Goal: Complete application form

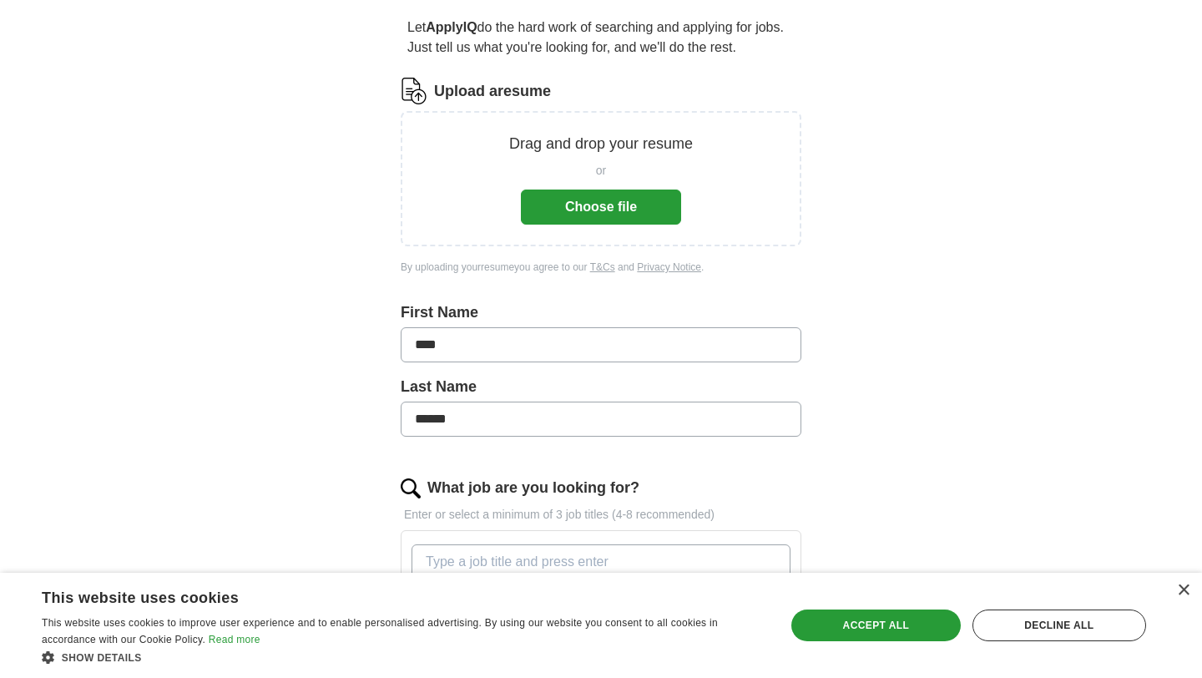
scroll to position [122, 0]
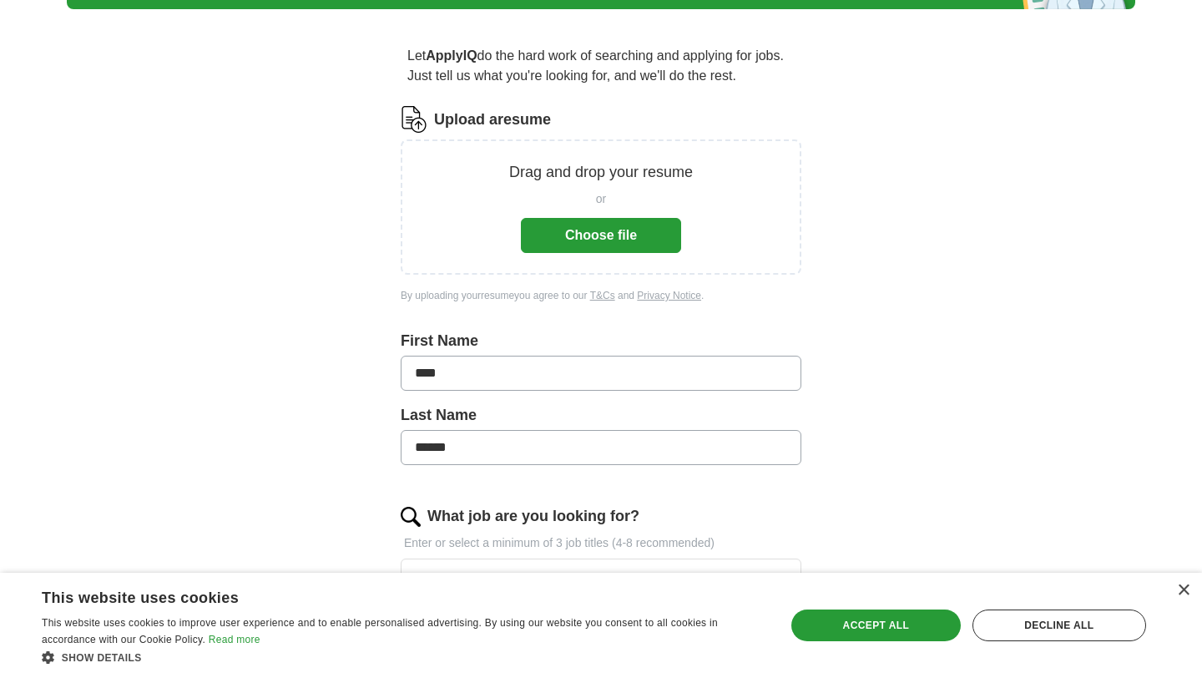
click at [631, 226] on button "Choose file" at bounding box center [601, 235] width 160 height 35
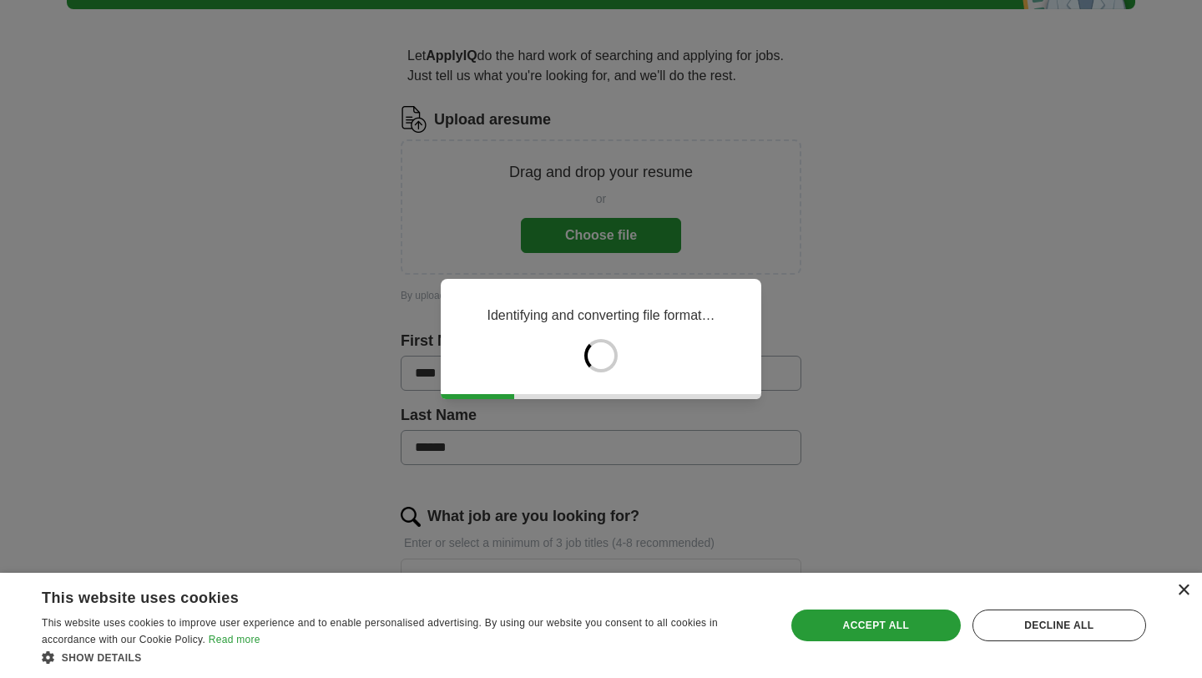
click at [1182, 590] on div "×" at bounding box center [1183, 590] width 13 height 13
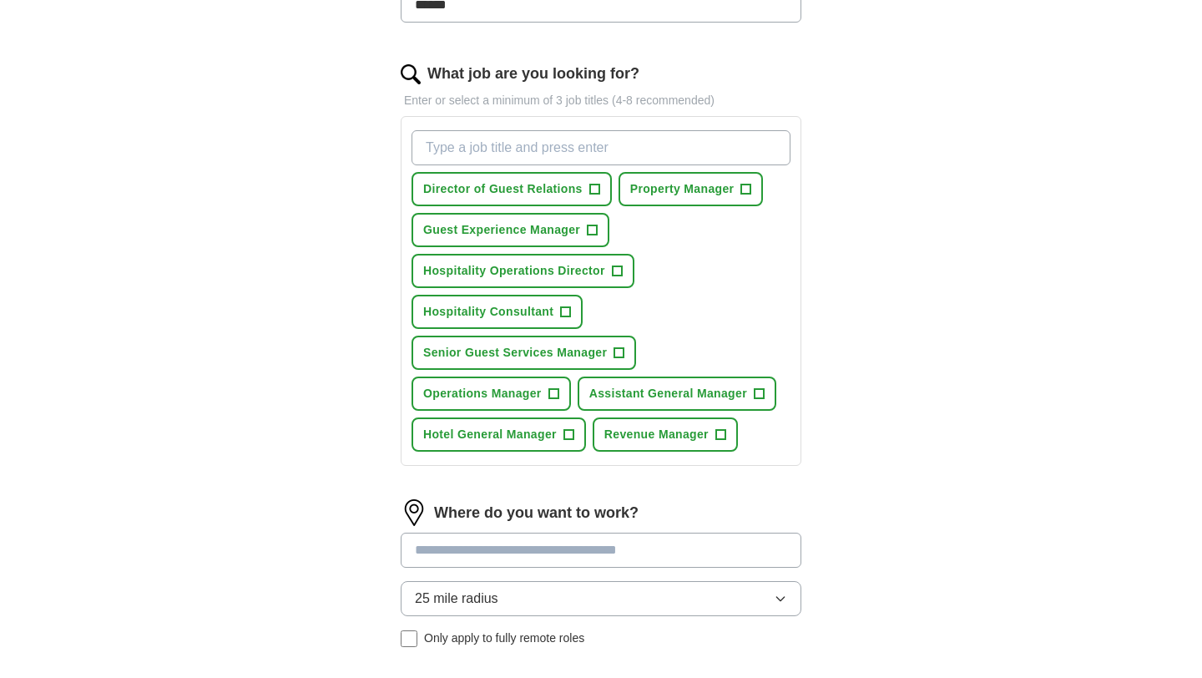
scroll to position [528, 0]
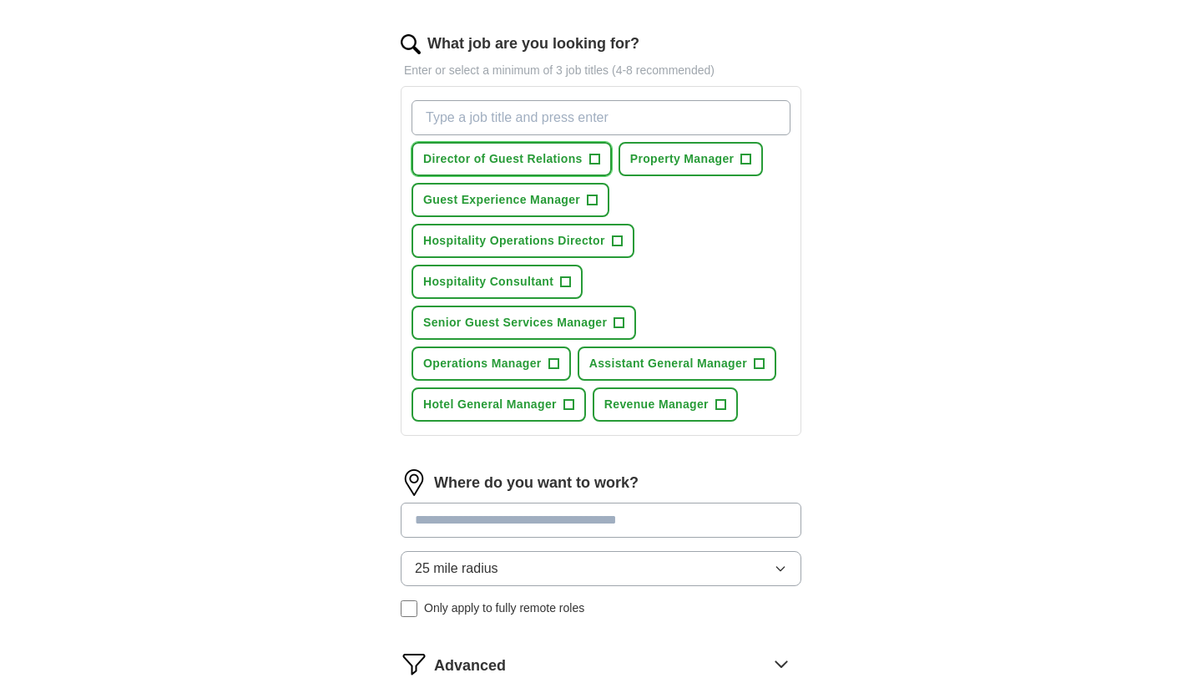
click at [594, 154] on span "+" at bounding box center [594, 159] width 10 height 13
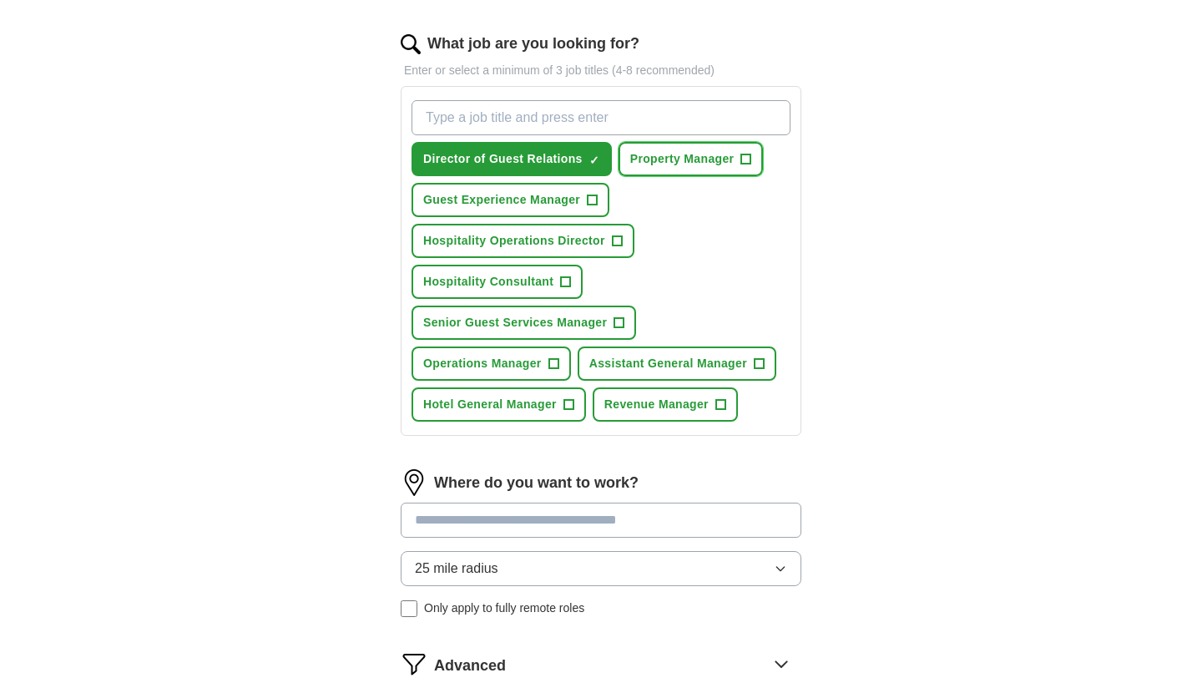
click at [746, 163] on span "+" at bounding box center [746, 159] width 10 height 13
click at [596, 198] on span "+" at bounding box center [593, 200] width 10 height 13
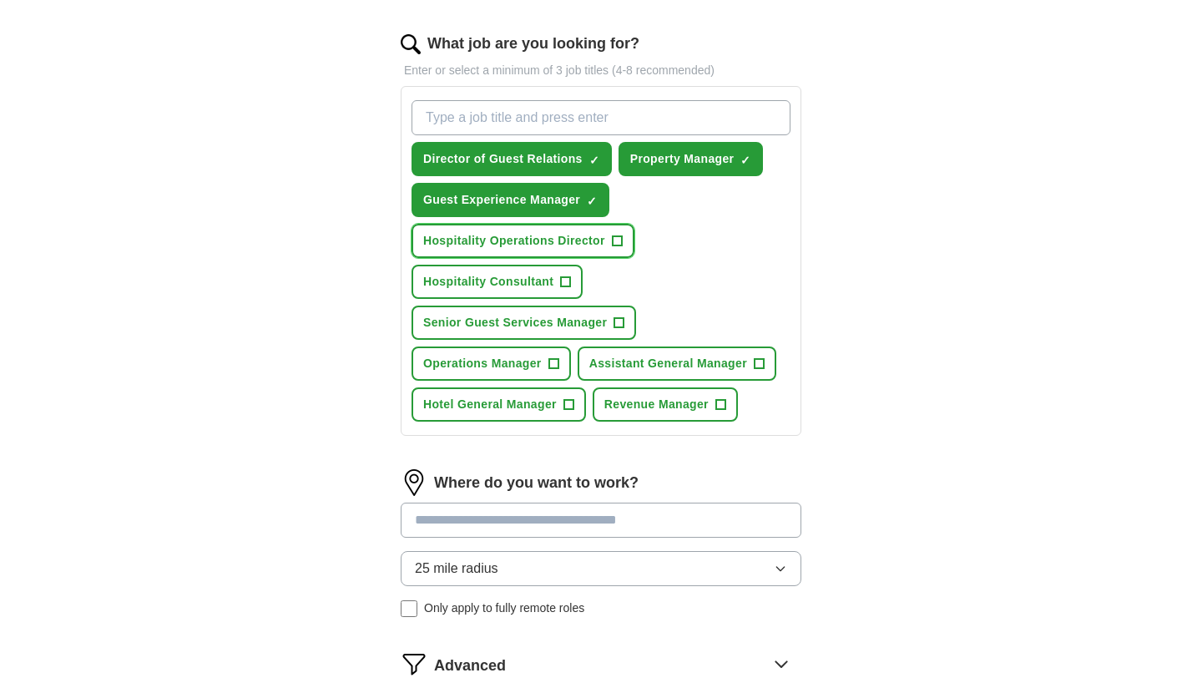
click at [619, 244] on span "+" at bounding box center [617, 241] width 10 height 13
click at [561, 281] on span "+" at bounding box center [566, 282] width 10 height 13
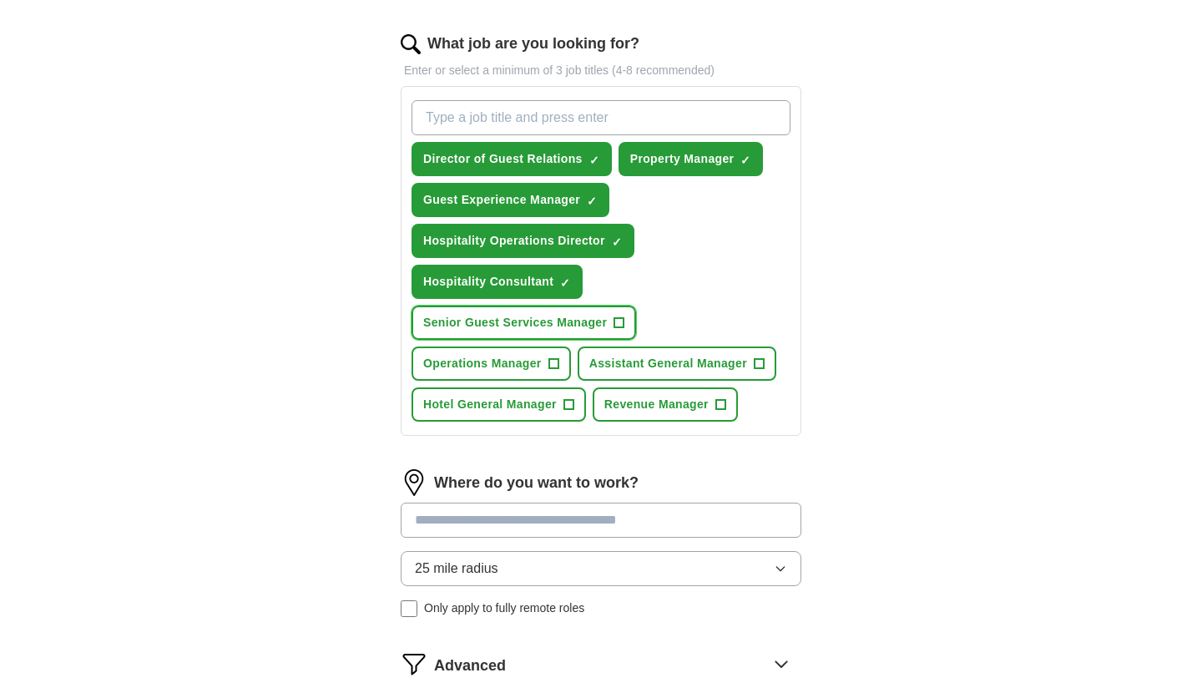
click at [613, 321] on button "Senior Guest Services Manager +" at bounding box center [524, 323] width 225 height 34
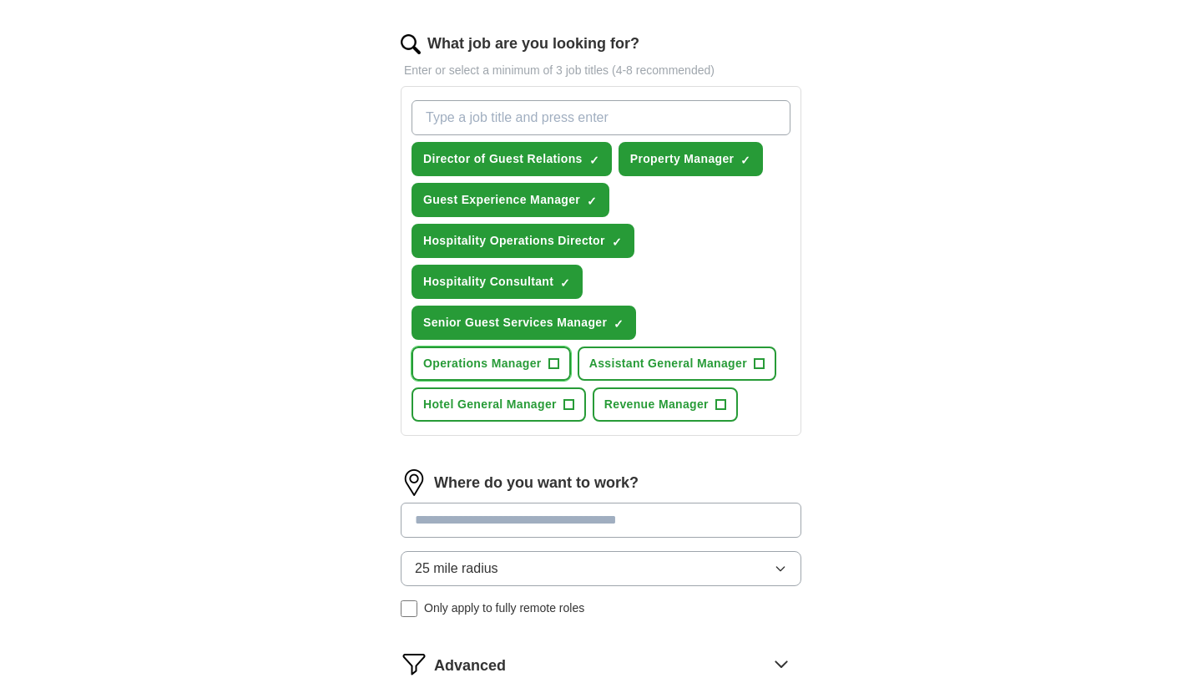
click at [550, 367] on span "+" at bounding box center [554, 363] width 10 height 13
click at [574, 407] on span "+" at bounding box center [569, 404] width 10 height 13
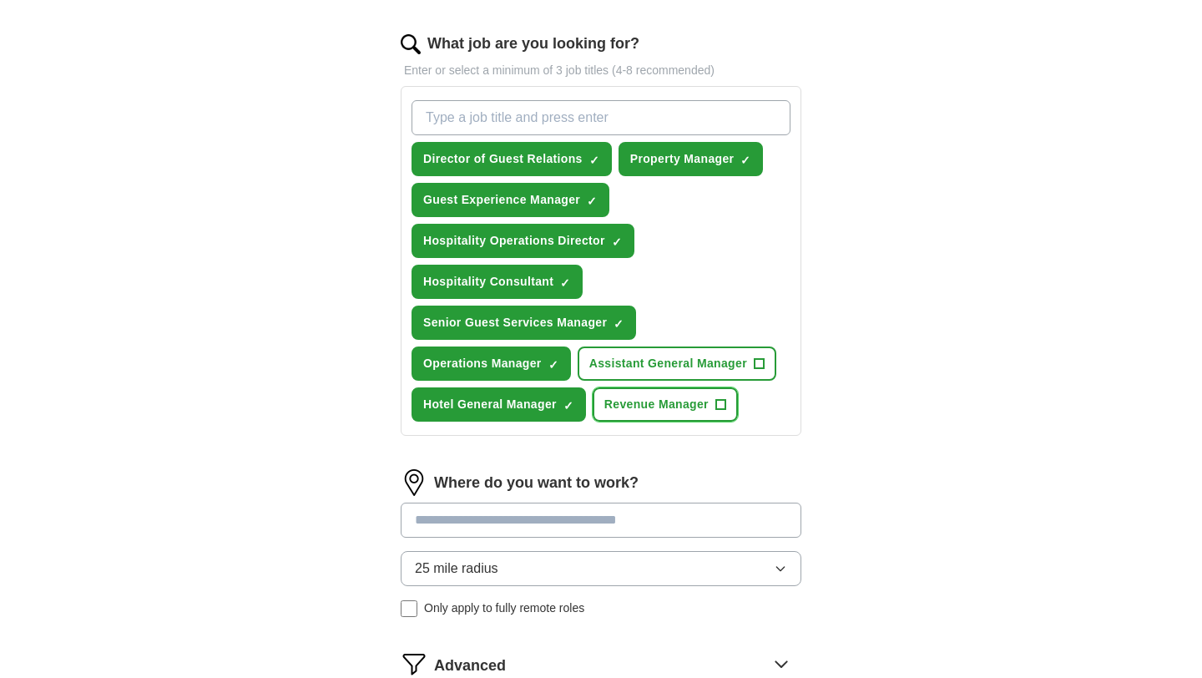
click at [724, 403] on span "+" at bounding box center [721, 404] width 10 height 13
click at [768, 366] on button "Assistant General Manager +" at bounding box center [677, 363] width 199 height 34
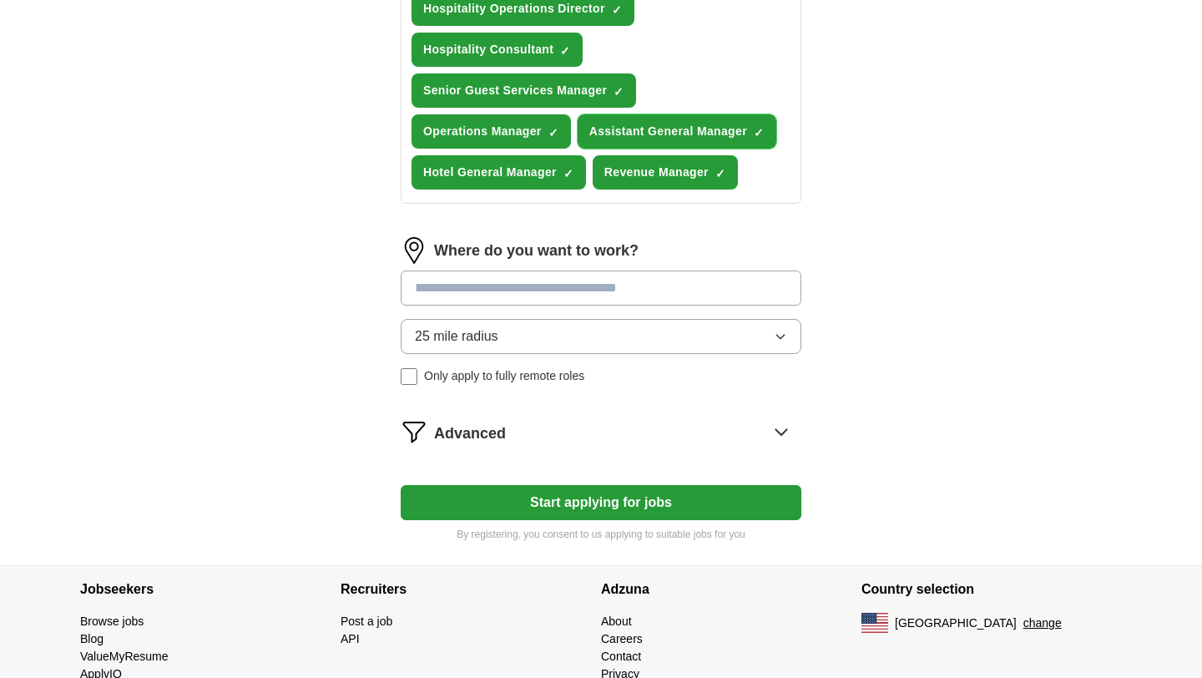
scroll to position [766, 0]
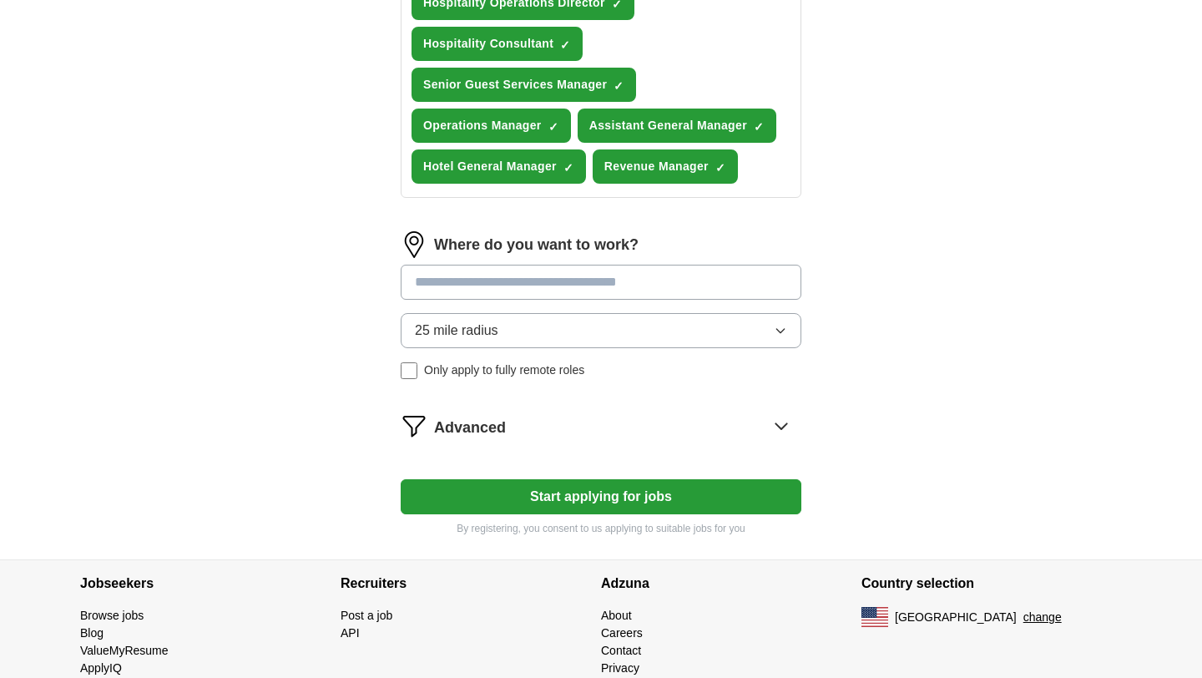
click at [626, 324] on button "25 mile radius" at bounding box center [601, 330] width 401 height 35
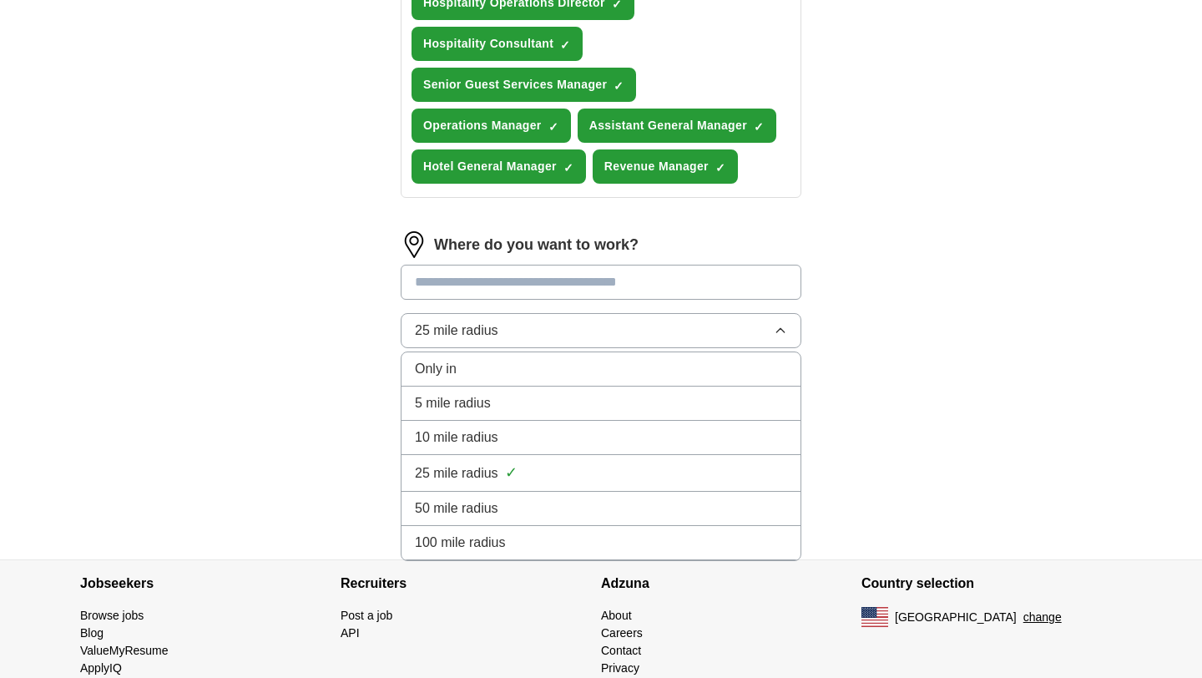
click at [540, 483] on div "25 mile radius ✓" at bounding box center [601, 473] width 372 height 23
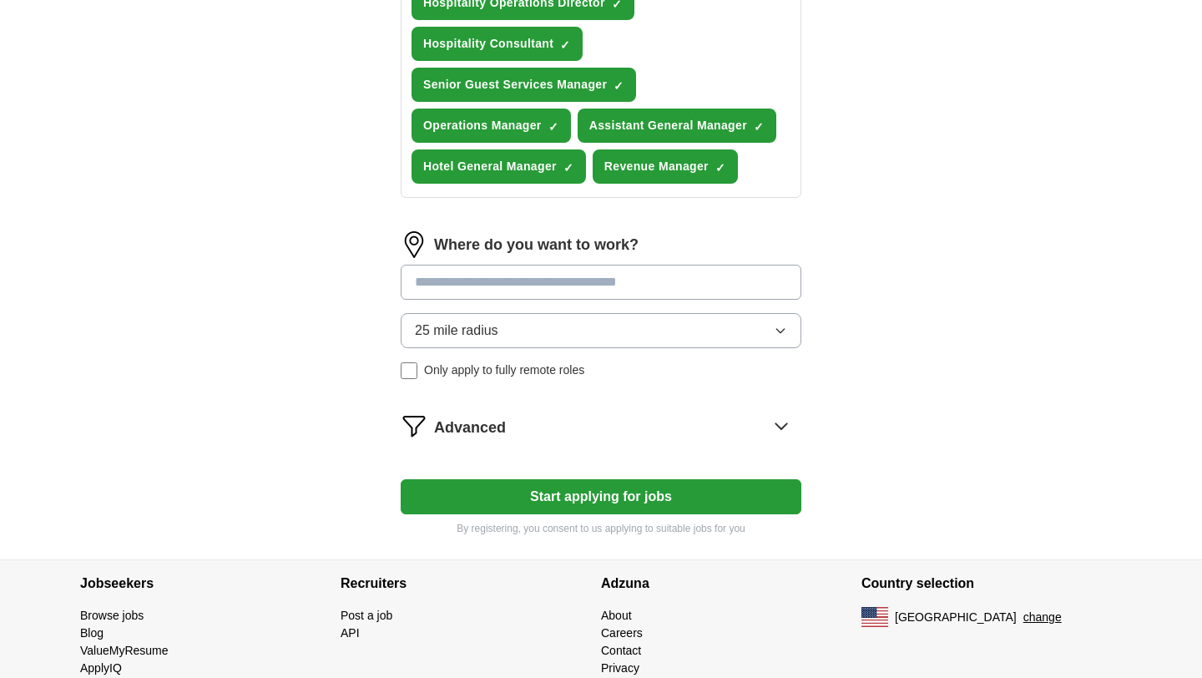
click at [671, 427] on div "Advanced" at bounding box center [617, 425] width 367 height 27
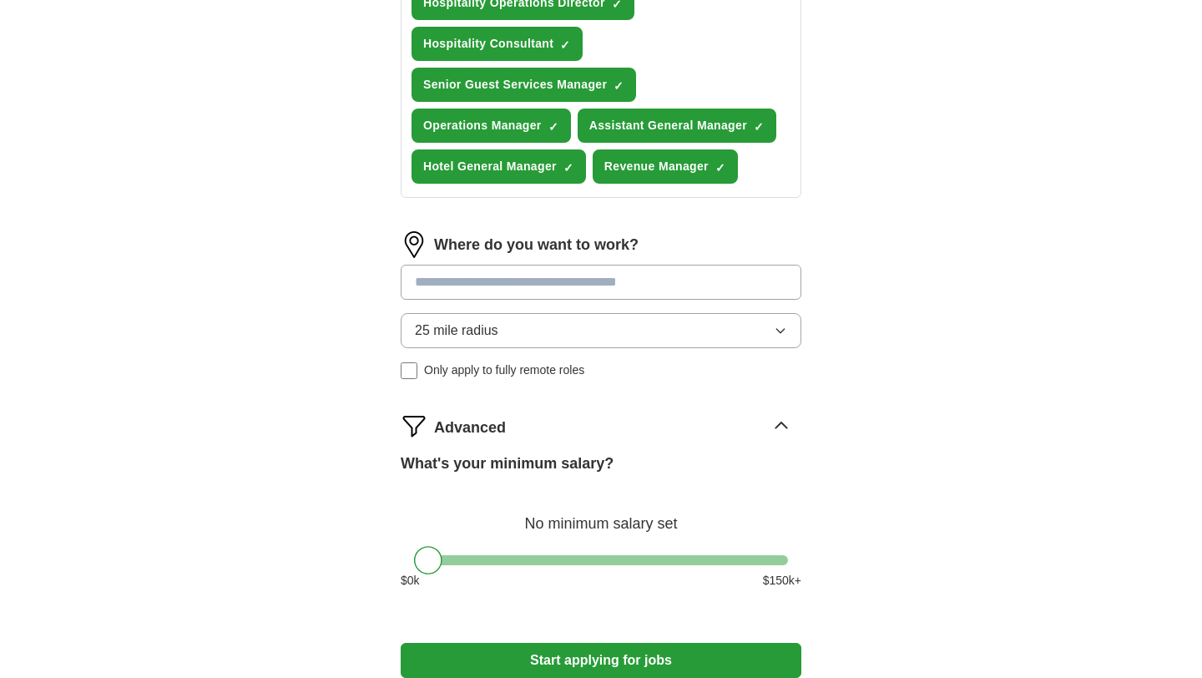
click at [671, 427] on div "Advanced" at bounding box center [617, 425] width 367 height 27
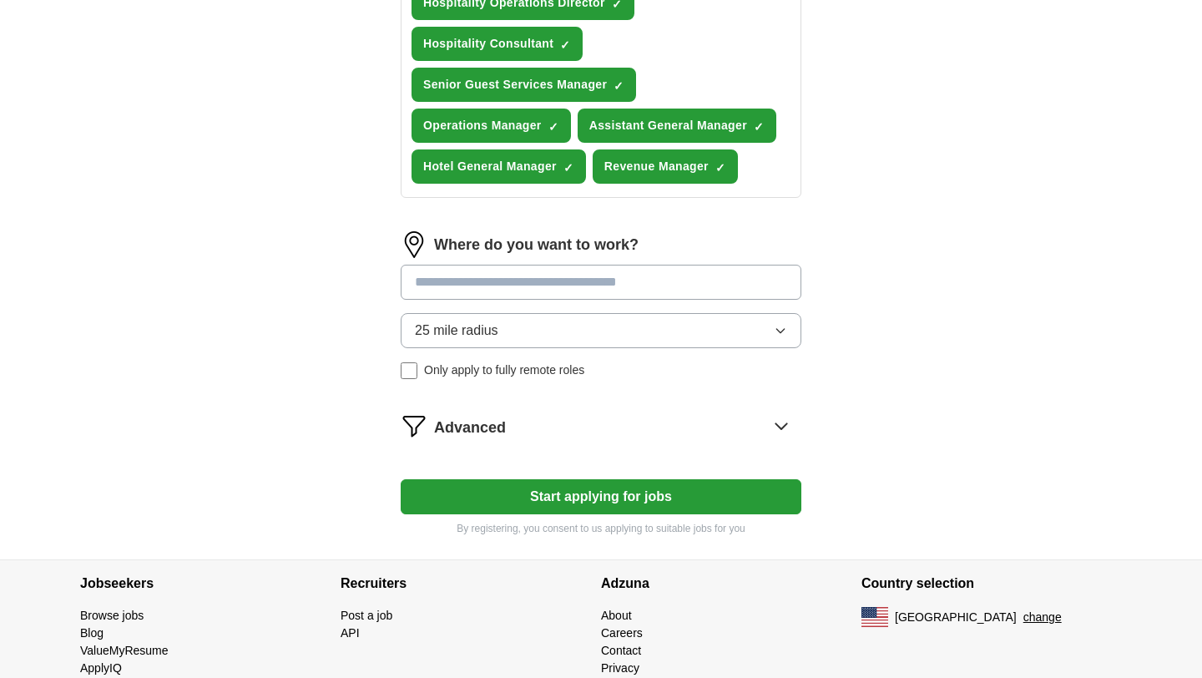
click at [605, 422] on div "Advanced" at bounding box center [617, 425] width 367 height 27
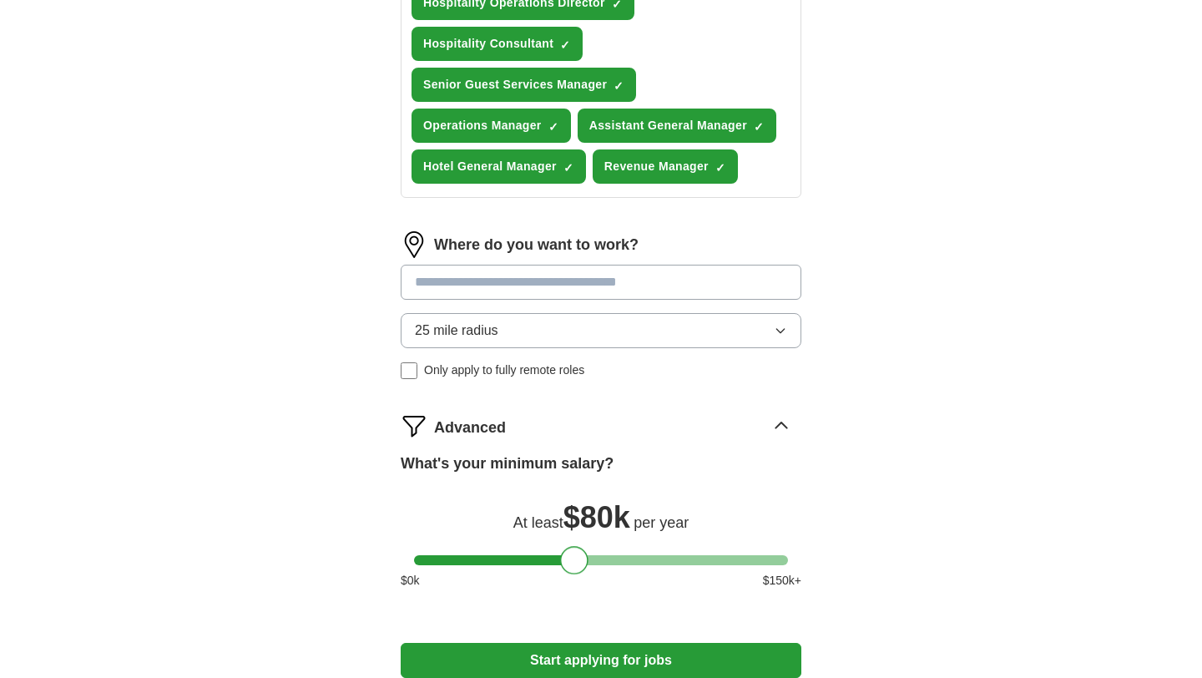
drag, startPoint x: 430, startPoint y: 558, endPoint x: 574, endPoint y: 559, distance: 143.6
click at [574, 559] on div at bounding box center [574, 560] width 28 height 28
click at [577, 559] on div at bounding box center [574, 560] width 28 height 28
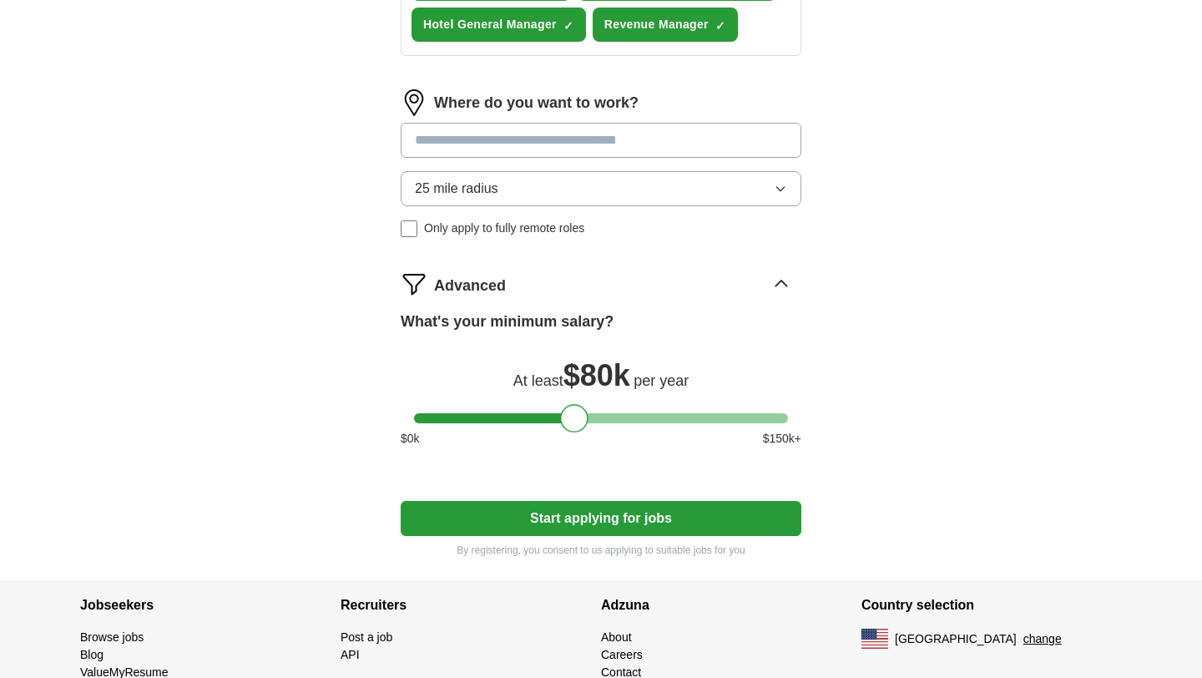
scroll to position [924, 0]
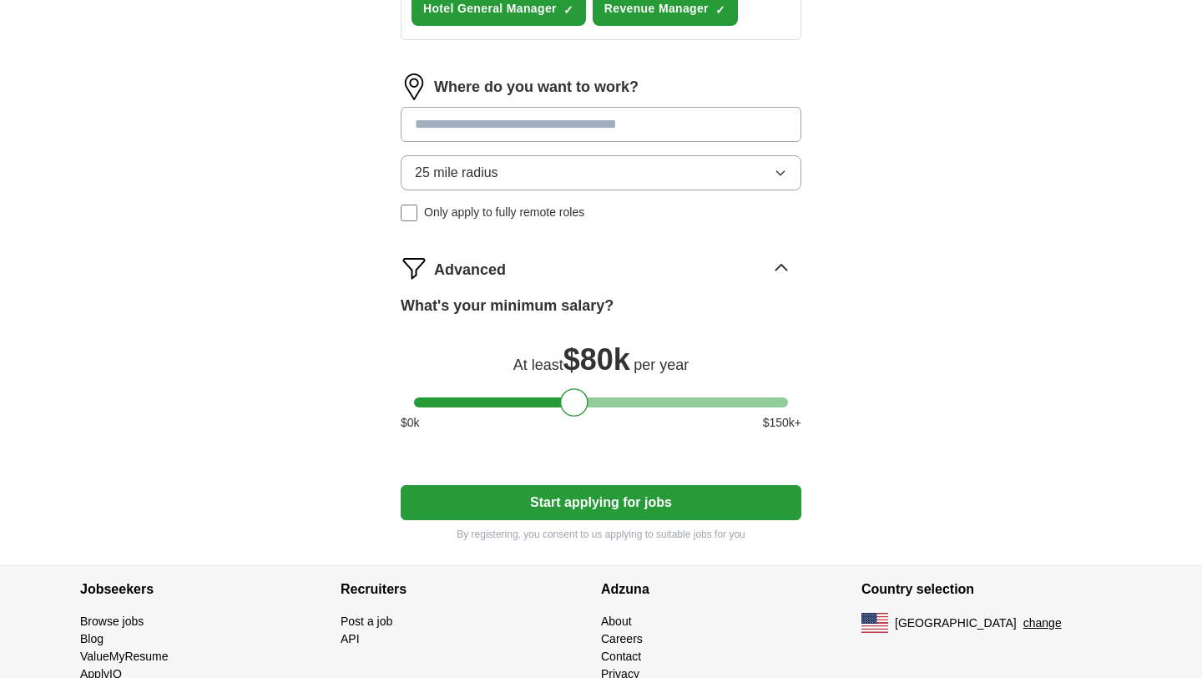
click at [576, 503] on button "Start applying for jobs" at bounding box center [601, 502] width 401 height 35
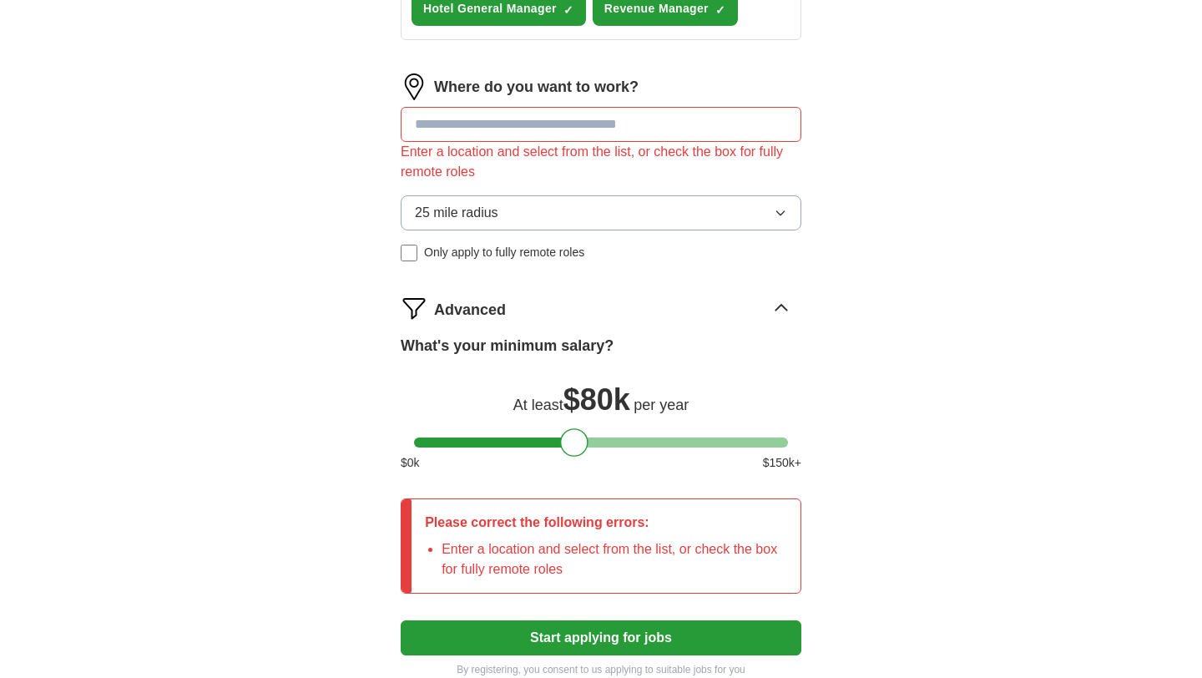
click at [528, 133] on input at bounding box center [601, 124] width 401 height 35
type input "*******"
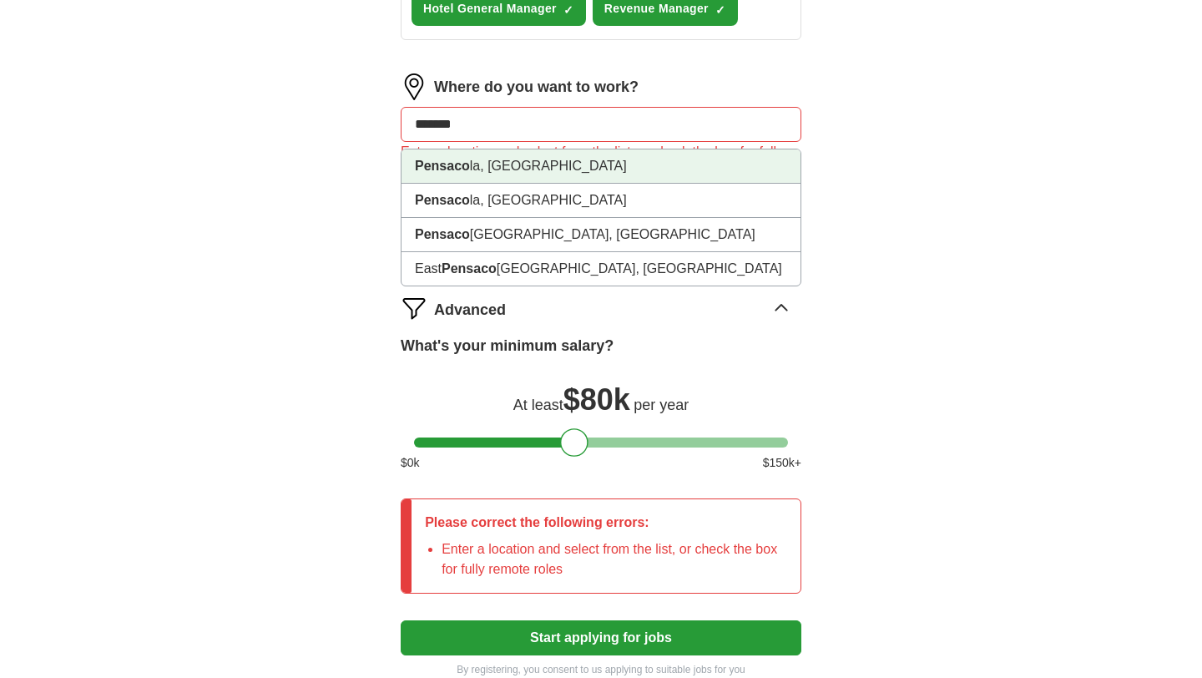
click at [491, 174] on li "Pensaco la, [GEOGRAPHIC_DATA]" at bounding box center [601, 166] width 399 height 34
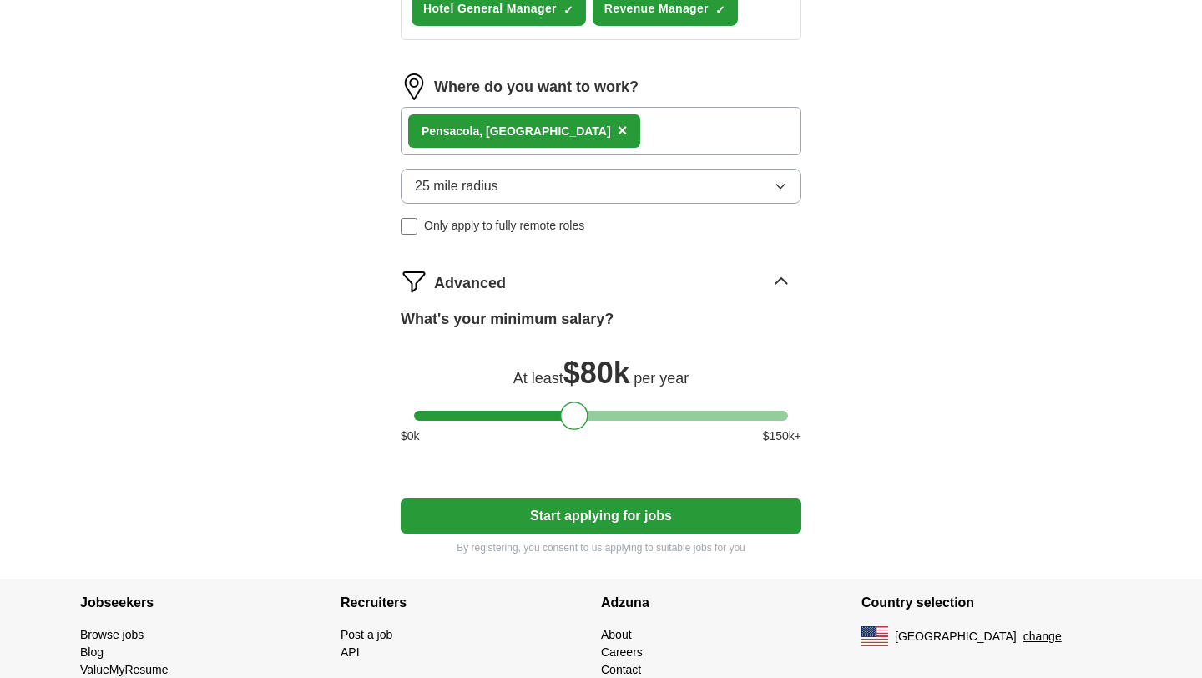
click at [584, 120] on div "Pensaco la, [GEOGRAPHIC_DATA] ×" at bounding box center [601, 131] width 401 height 48
click at [583, 129] on div "Pensaco la, [GEOGRAPHIC_DATA] ×" at bounding box center [601, 131] width 401 height 48
click at [565, 129] on div "Pensaco la, [GEOGRAPHIC_DATA] ×" at bounding box center [601, 131] width 401 height 48
click at [513, 186] on button "25 mile radius" at bounding box center [601, 186] width 401 height 35
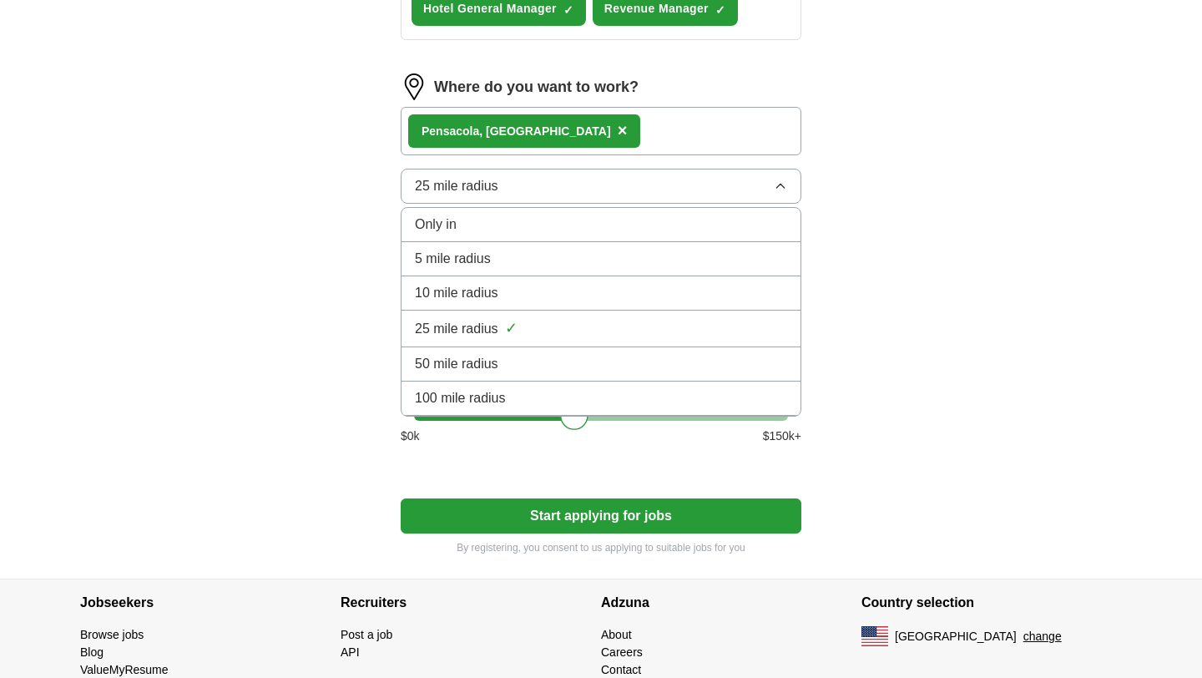
click at [500, 351] on li "50 mile radius" at bounding box center [601, 364] width 399 height 34
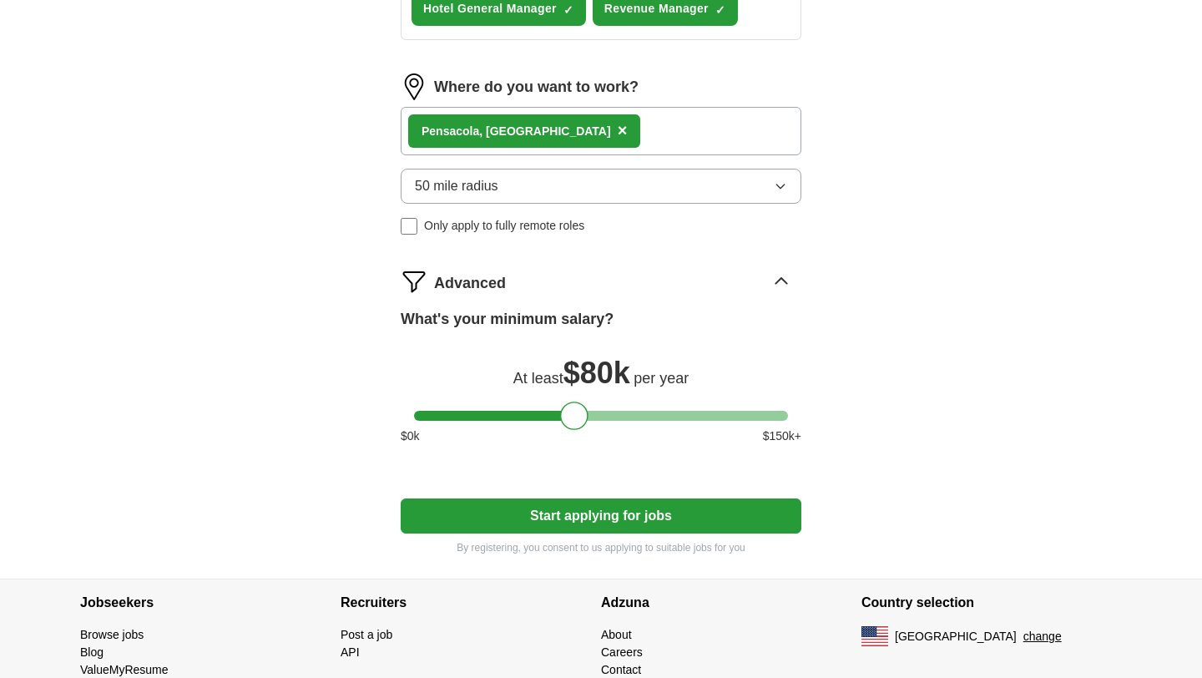
click at [554, 513] on button "Start applying for jobs" at bounding box center [601, 515] width 401 height 35
select select "**"
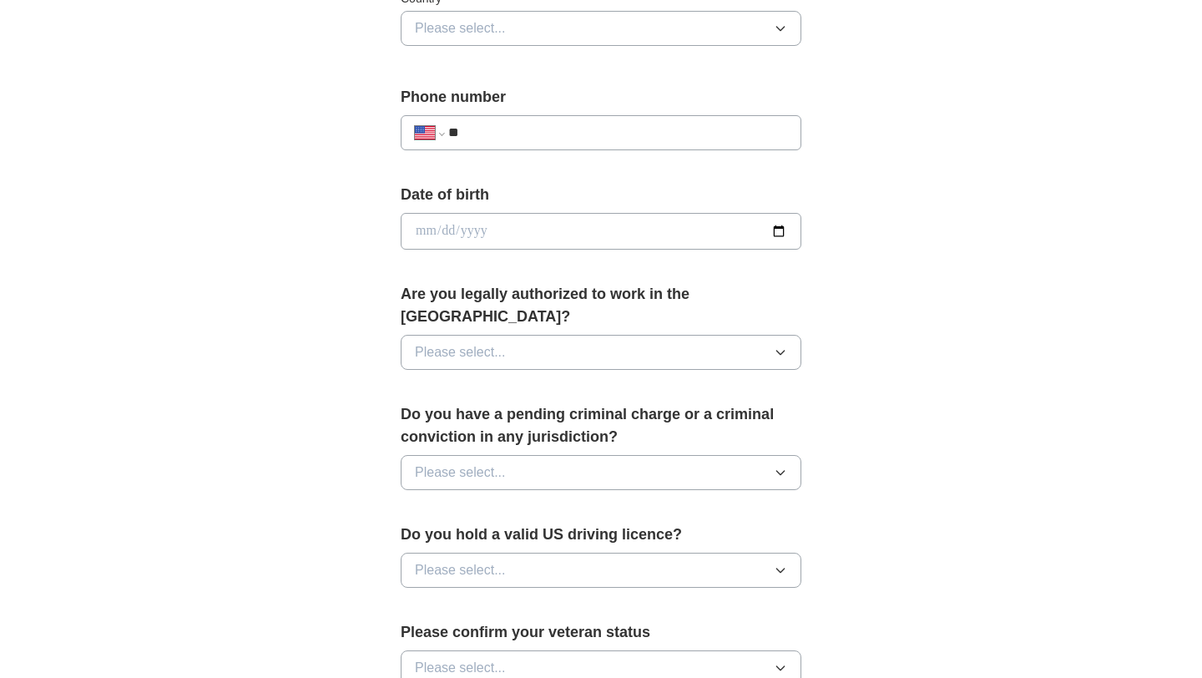
scroll to position [625, 0]
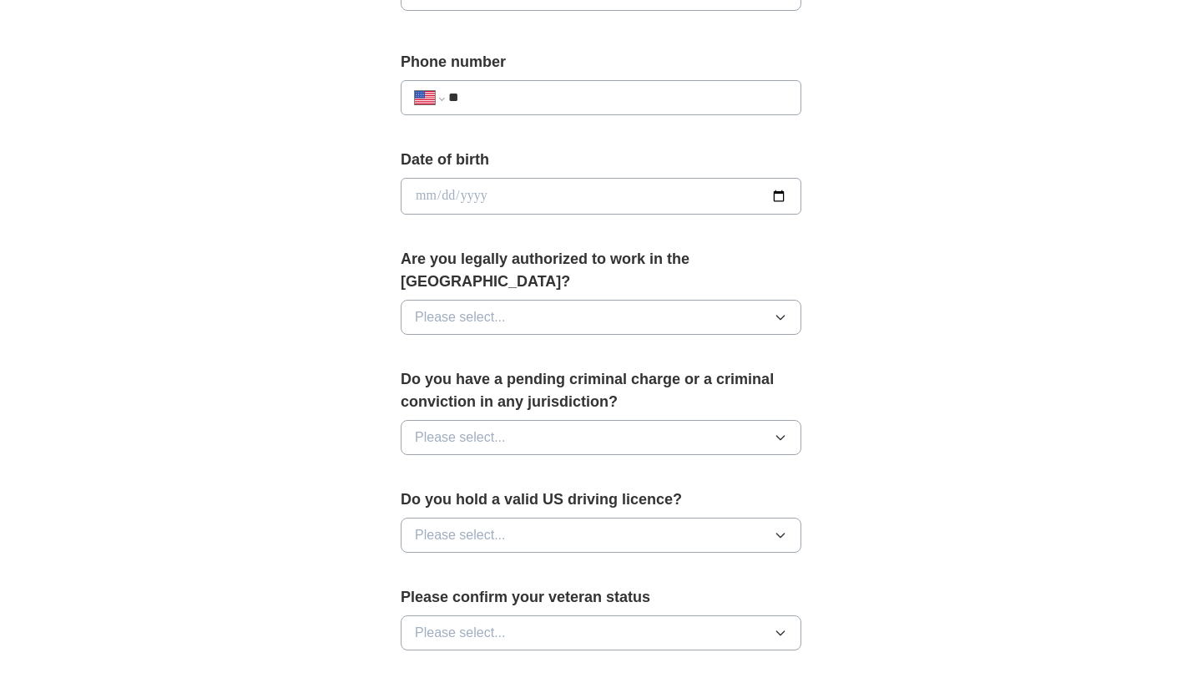
click at [532, 300] on button "Please select..." at bounding box center [601, 317] width 401 height 35
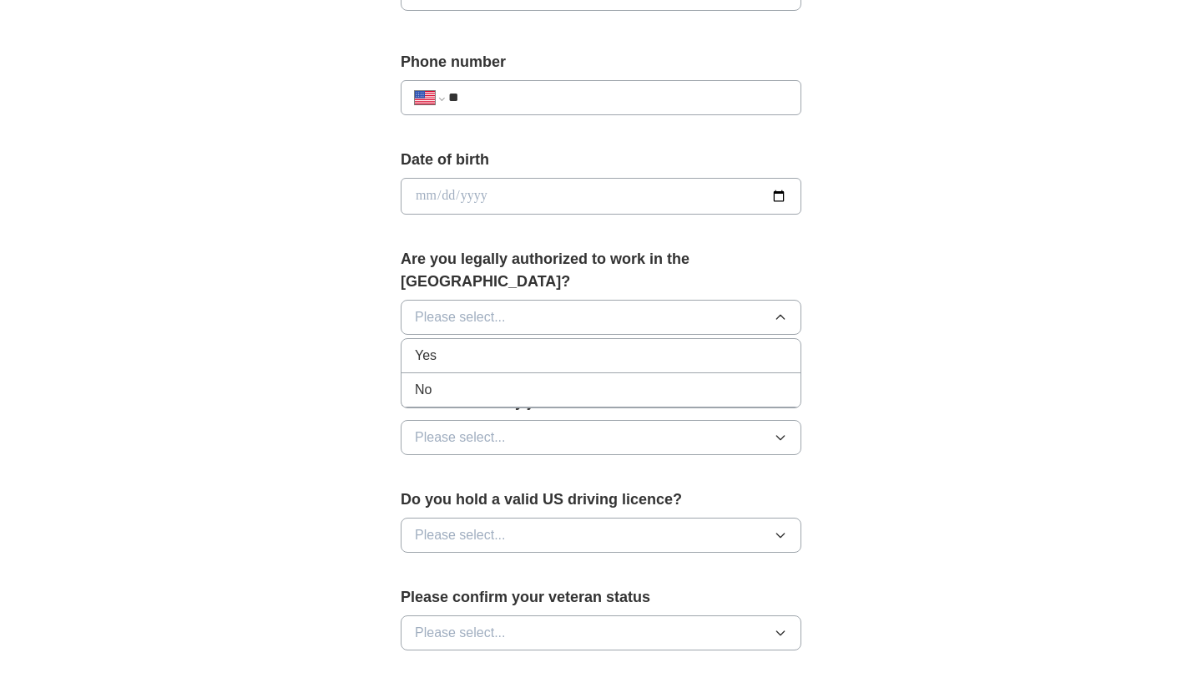
click at [517, 346] on div "Yes" at bounding box center [601, 356] width 372 height 20
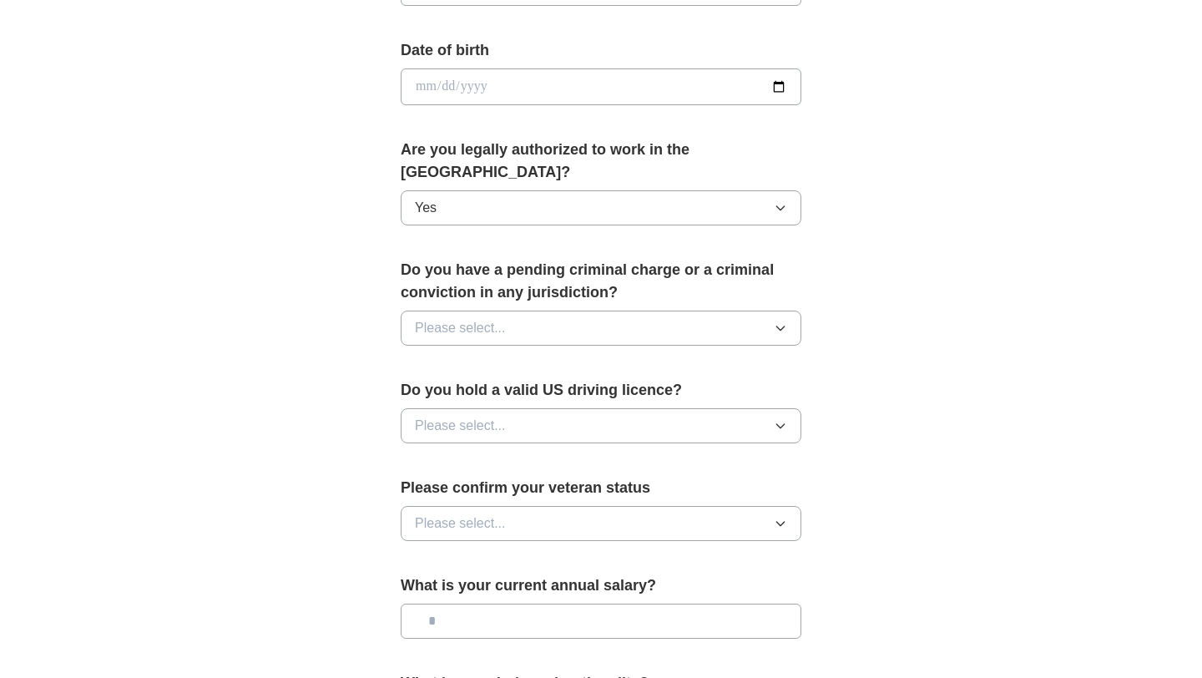
scroll to position [748, 0]
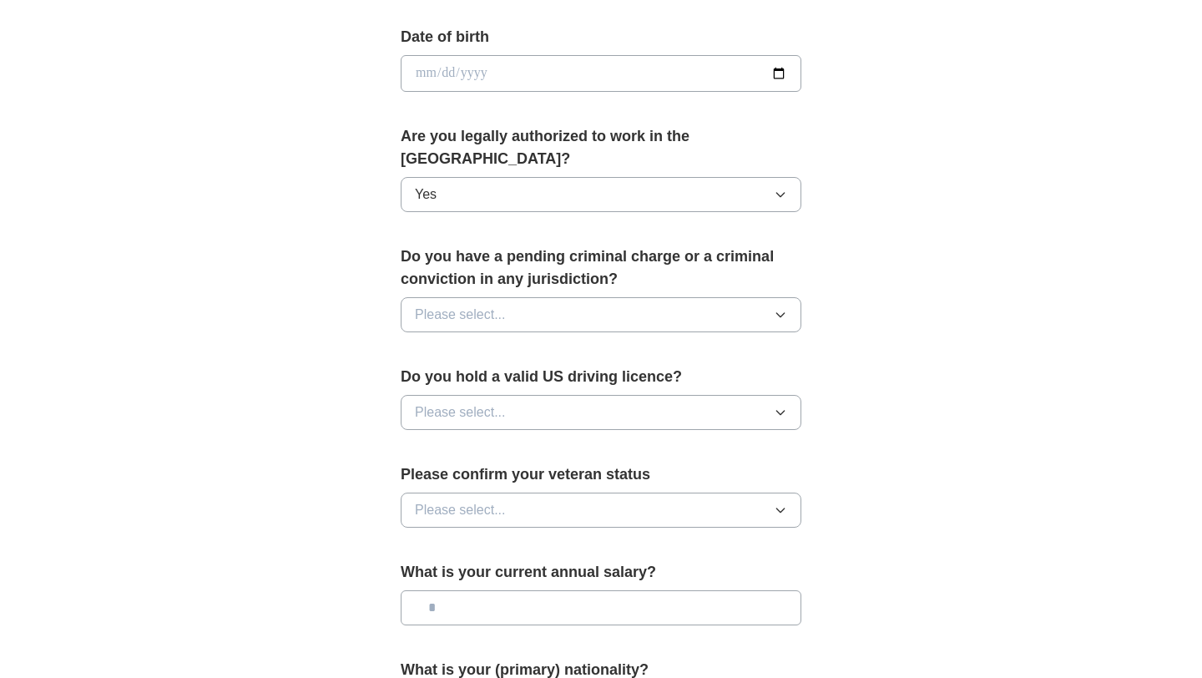
click at [518, 297] on button "Please select..." at bounding box center [601, 314] width 401 height 35
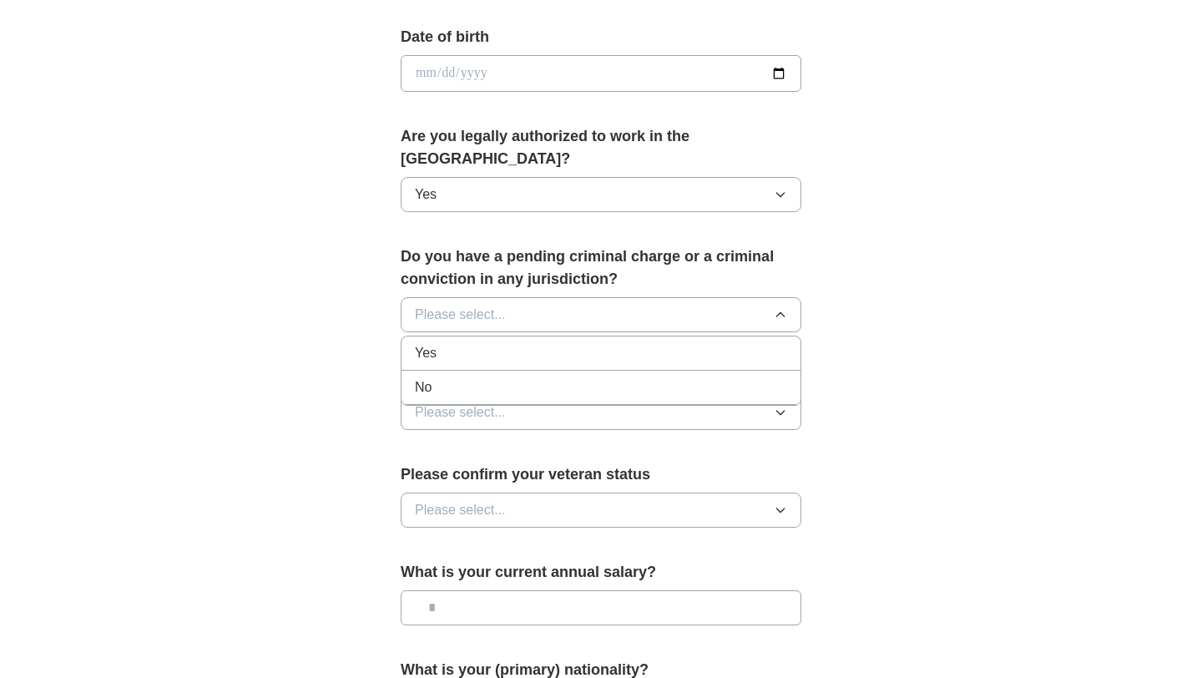
click at [513, 377] on div "No" at bounding box center [601, 387] width 372 height 20
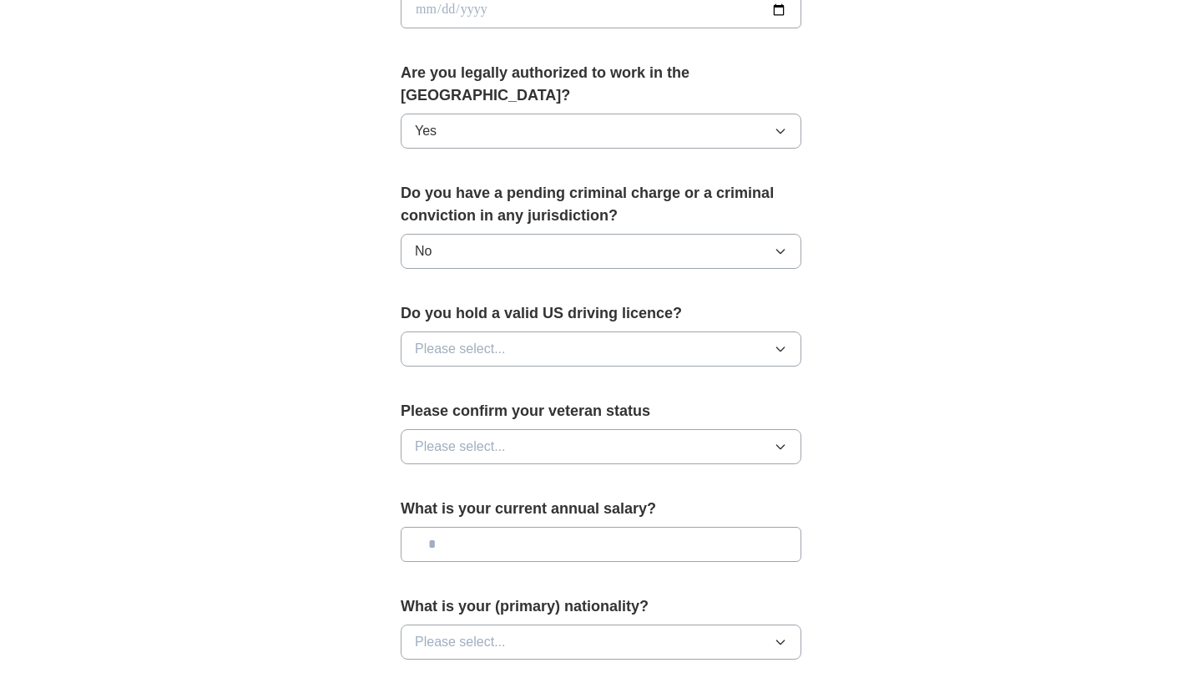
scroll to position [829, 0]
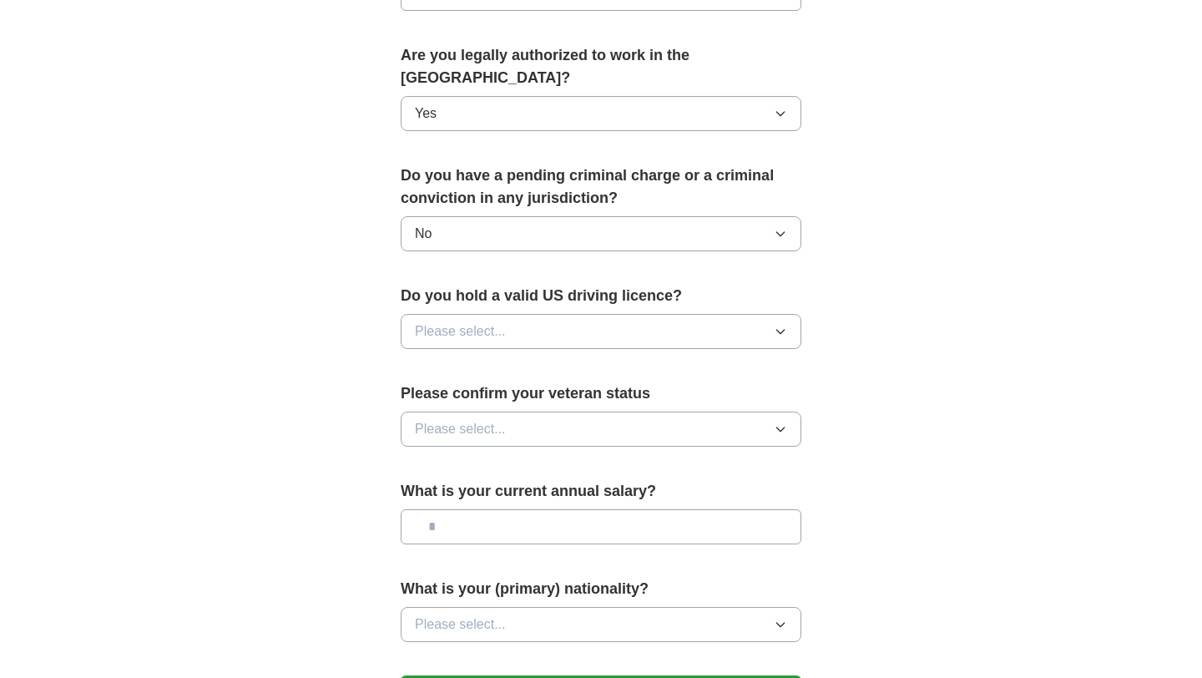
click at [512, 314] on button "Please select..." at bounding box center [601, 331] width 401 height 35
click at [503, 360] on div "Yes" at bounding box center [601, 370] width 372 height 20
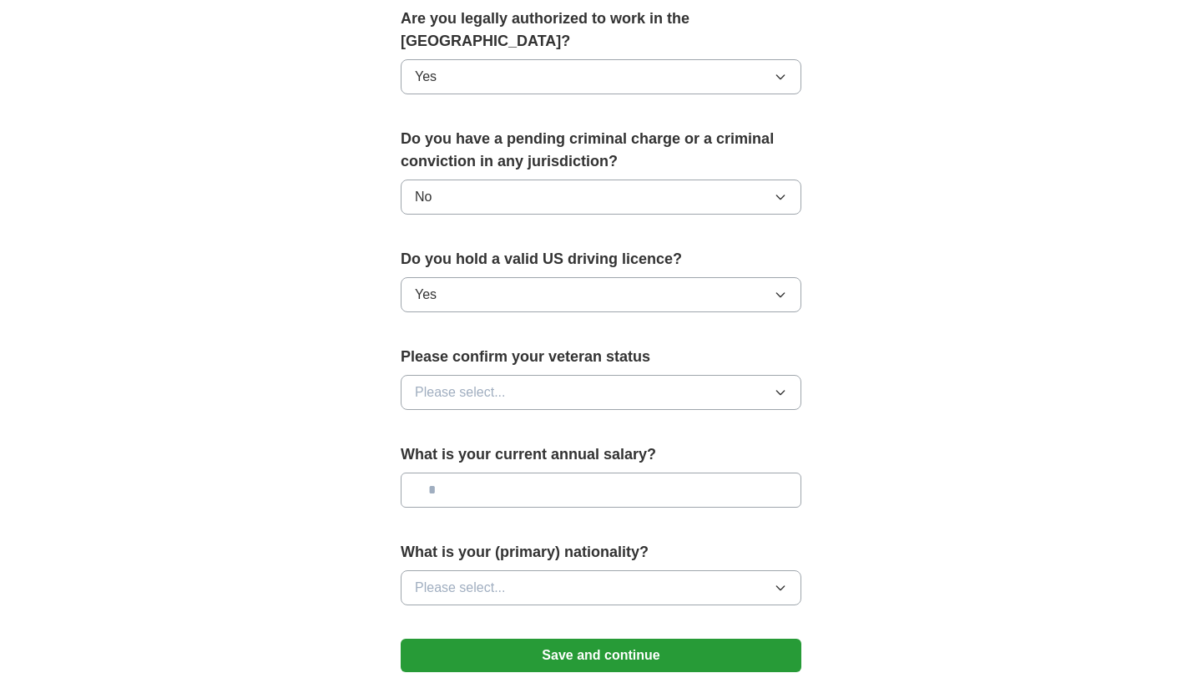
scroll to position [902, 0]
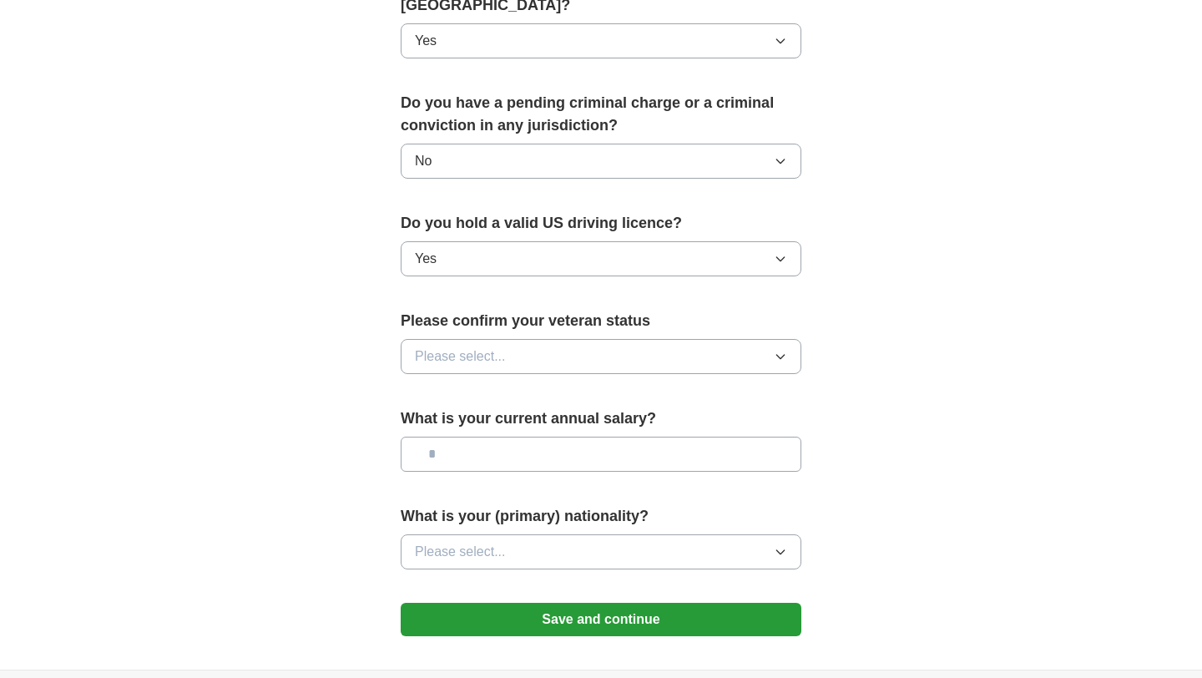
click at [499, 346] on span "Please select..." at bounding box center [460, 356] width 91 height 20
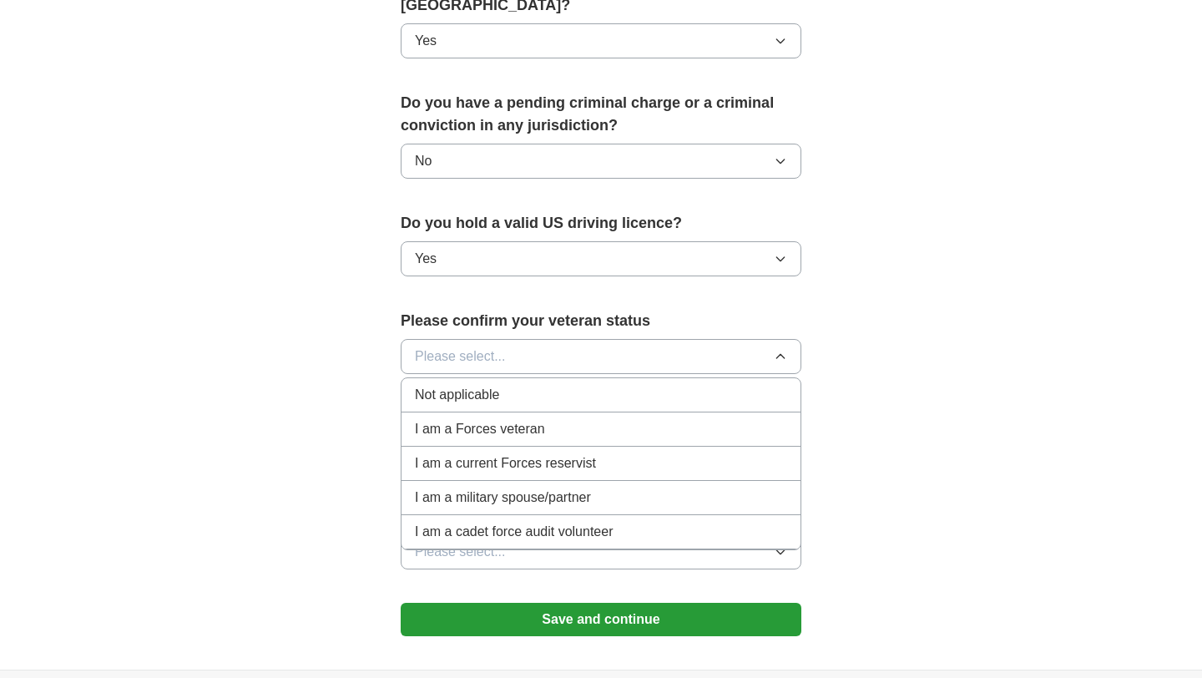
click at [492, 385] on span "Not applicable" at bounding box center [457, 395] width 84 height 20
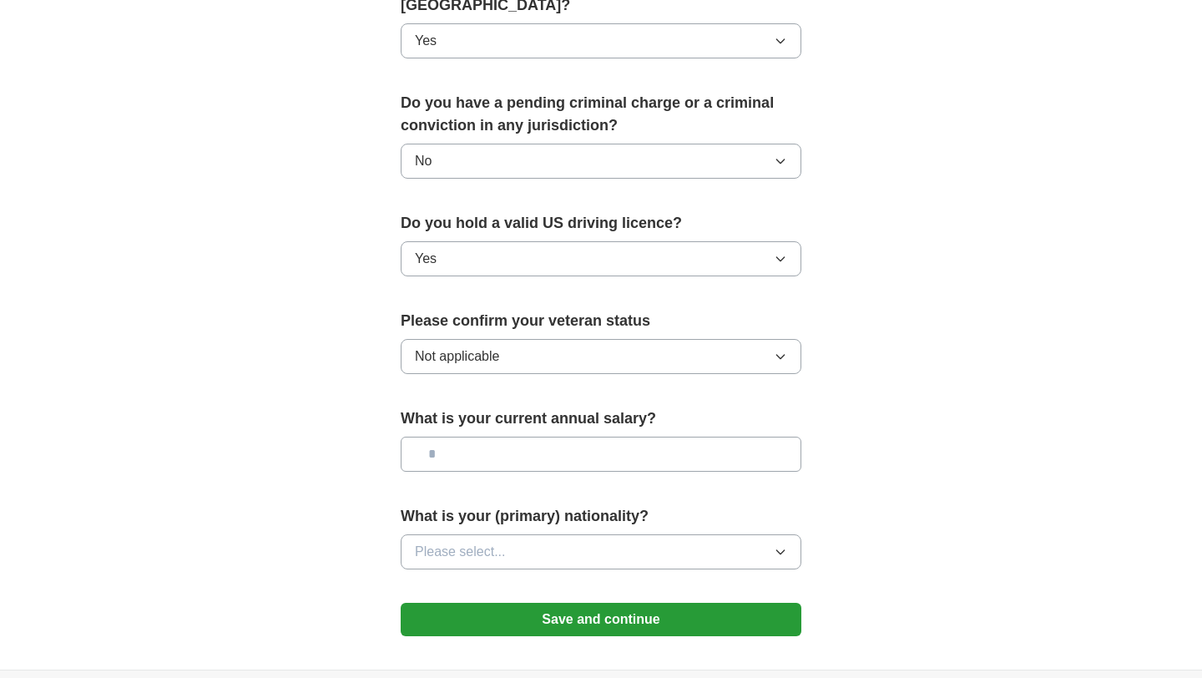
click at [495, 437] on input "text" at bounding box center [601, 454] width 401 height 35
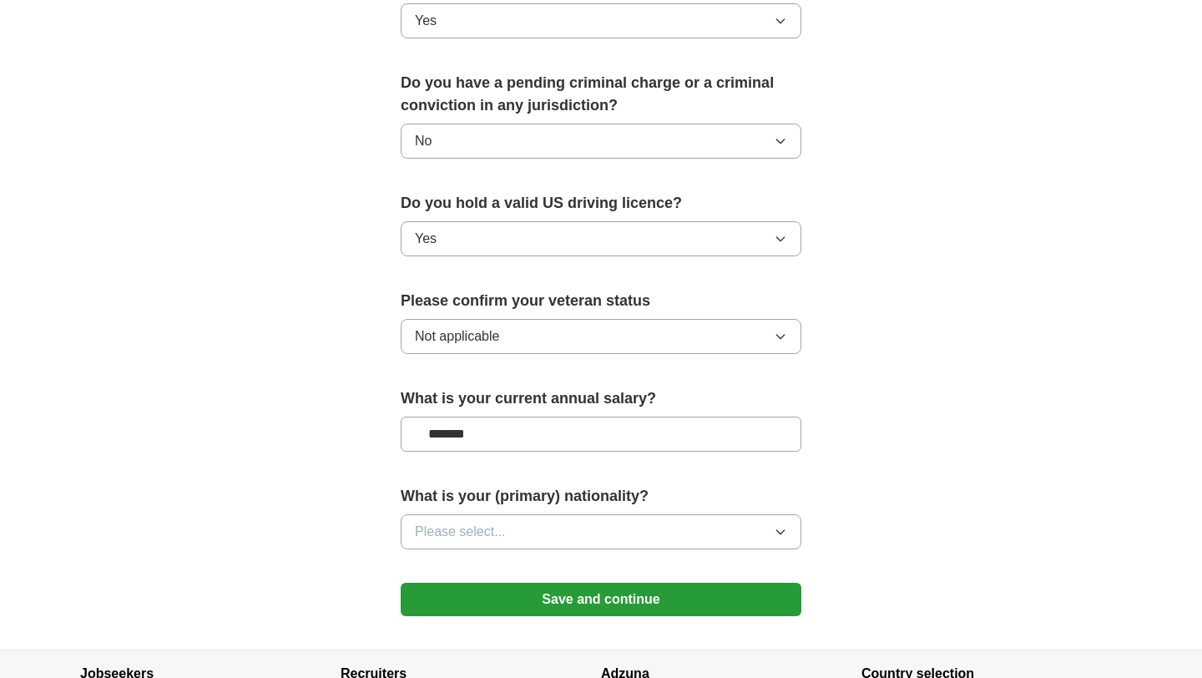
scroll to position [963, 0]
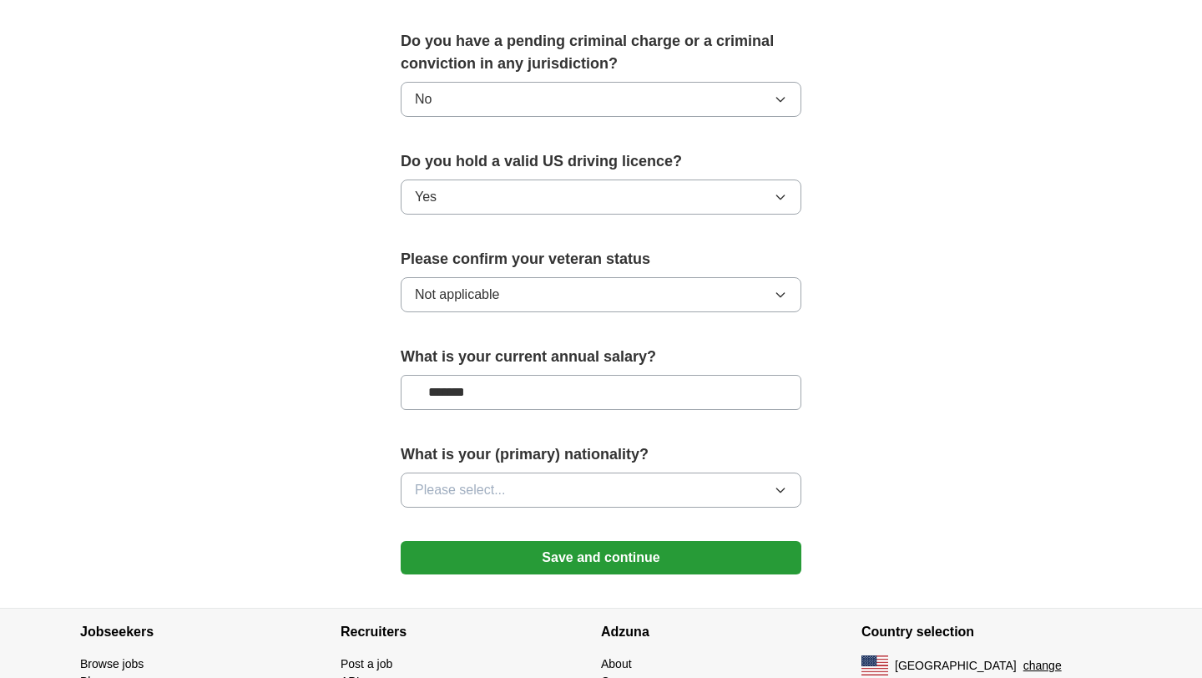
type input "*******"
click at [521, 473] on button "Please select..." at bounding box center [601, 490] width 401 height 35
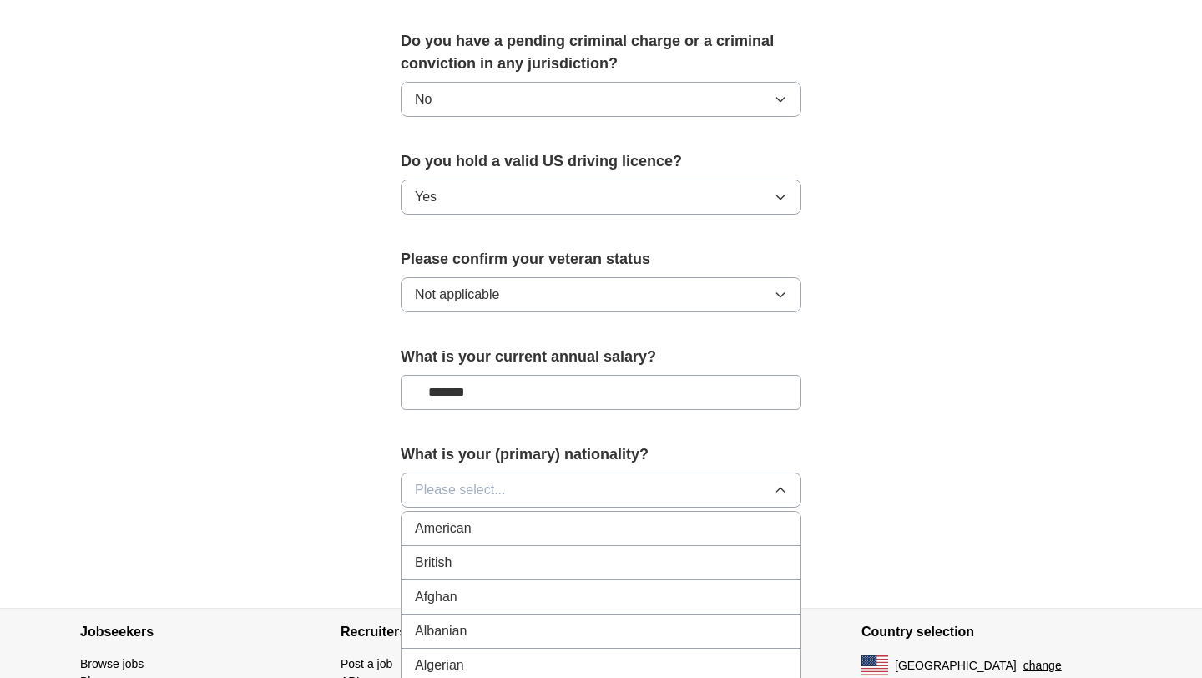
click at [500, 518] on div "American" at bounding box center [601, 528] width 372 height 20
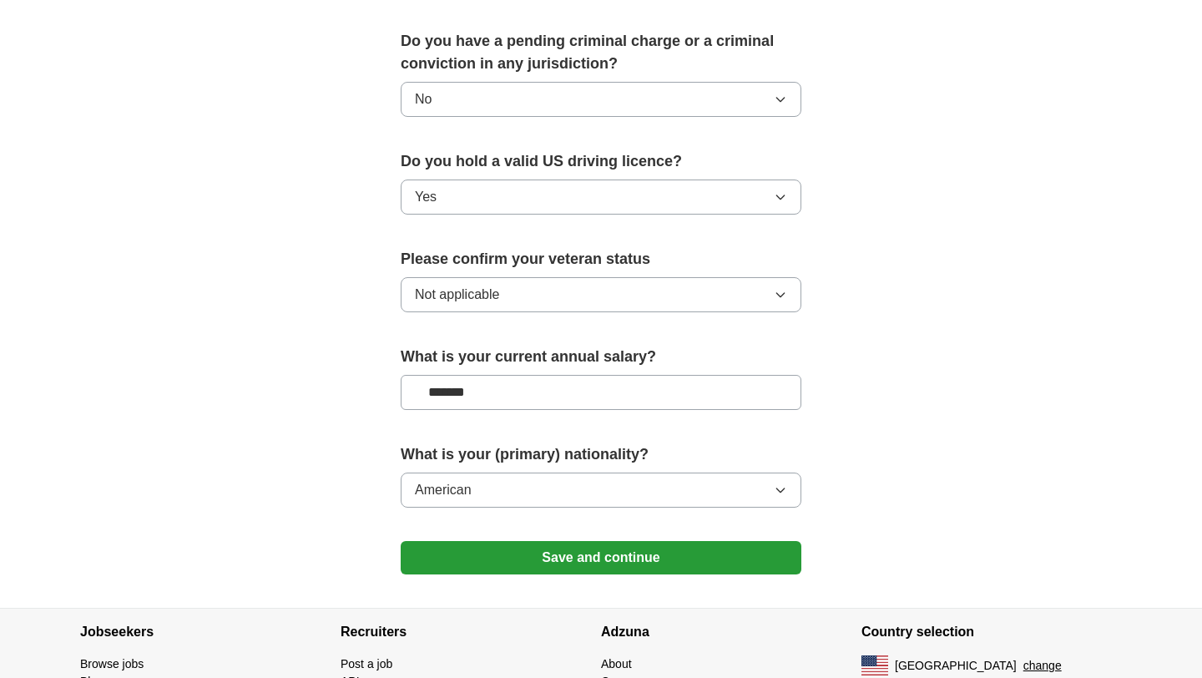
drag, startPoint x: 504, startPoint y: 377, endPoint x: 353, endPoint y: 353, distance: 153.0
click at [575, 541] on button "Save and continue" at bounding box center [601, 557] width 401 height 33
